Goal: Task Accomplishment & Management: Manage account settings

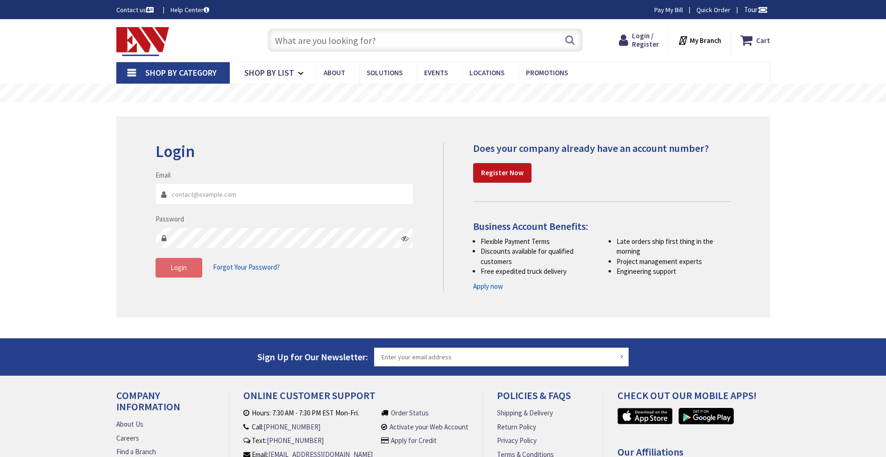
type input "[EMAIL_ADDRESS][DOMAIN_NAME]"
click at [176, 266] on span "Login" at bounding box center [178, 267] width 16 height 9
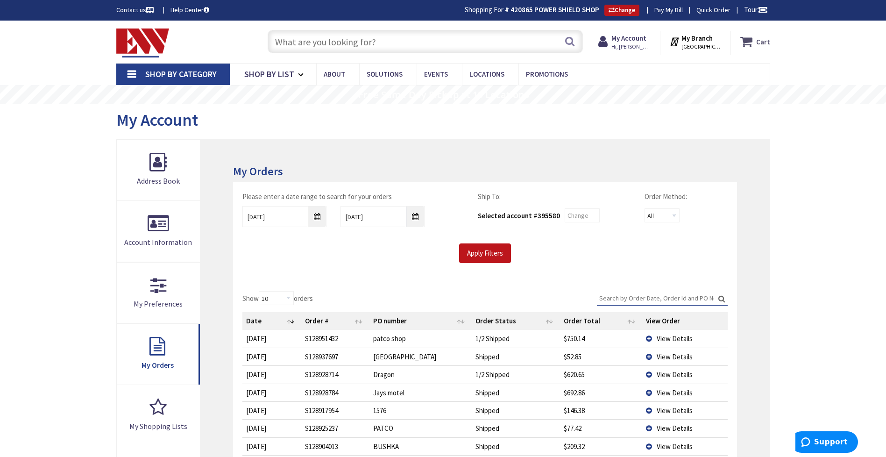
click at [753, 39] on icon at bounding box center [748, 41] width 16 height 17
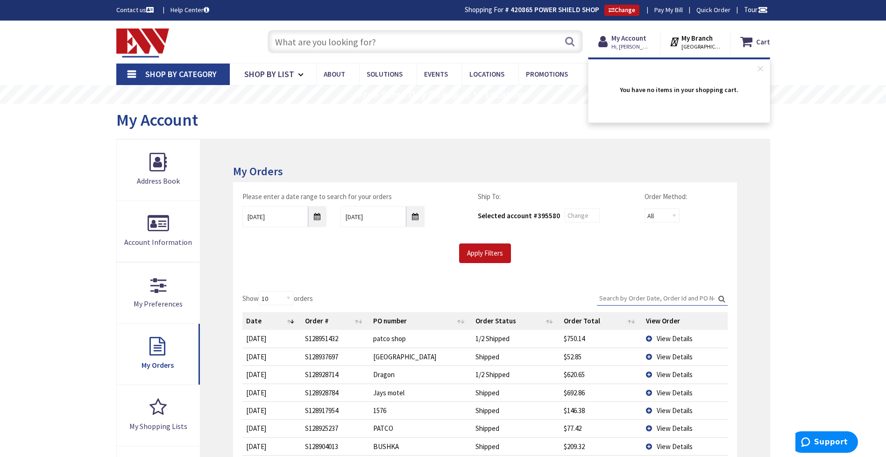
click at [496, 126] on div "My Account" at bounding box center [443, 121] width 654 height 35
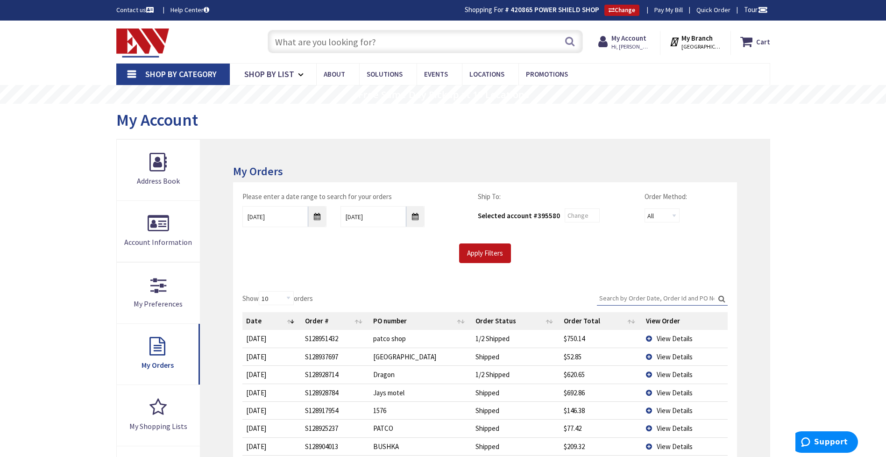
click at [132, 39] on img at bounding box center [142, 42] width 53 height 29
